Goal: Find contact information: Find contact information

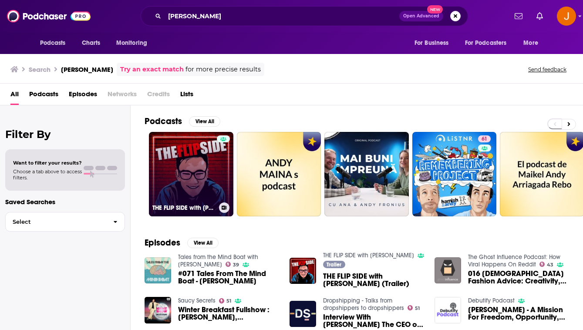
click at [195, 132] on link "THE FLIP SIDE with [PERSON_NAME]" at bounding box center [191, 174] width 84 height 84
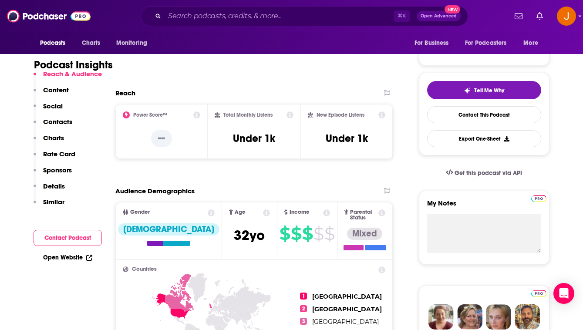
scroll to position [162, 0]
click at [57, 124] on p "Contacts" at bounding box center [57, 122] width 29 height 8
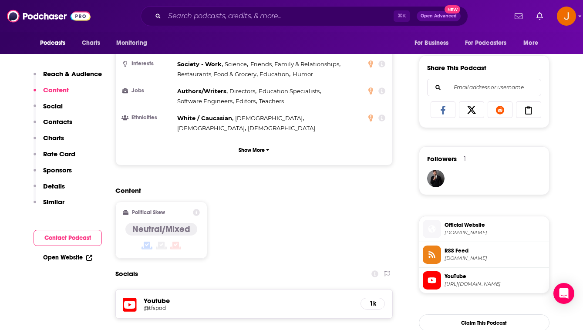
scroll to position [698, 0]
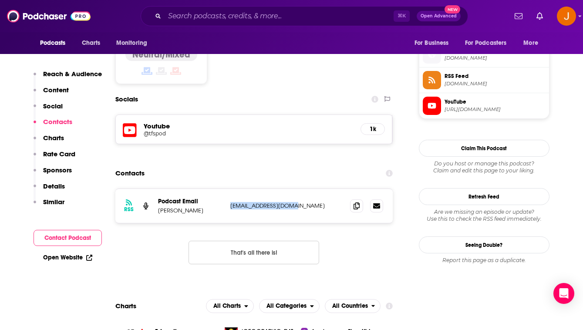
drag, startPoint x: 335, startPoint y: 180, endPoint x: 227, endPoint y: 165, distance: 108.6
click at [227, 189] on div "RSS Podcast Email [PERSON_NAME] [EMAIL_ADDRESS][DOMAIN_NAME] [EMAIL_ADDRESS][DO…" at bounding box center [254, 206] width 278 height 34
copy p "[EMAIL_ADDRESS][DOMAIN_NAME]"
